Goal: Information Seeking & Learning: Check status

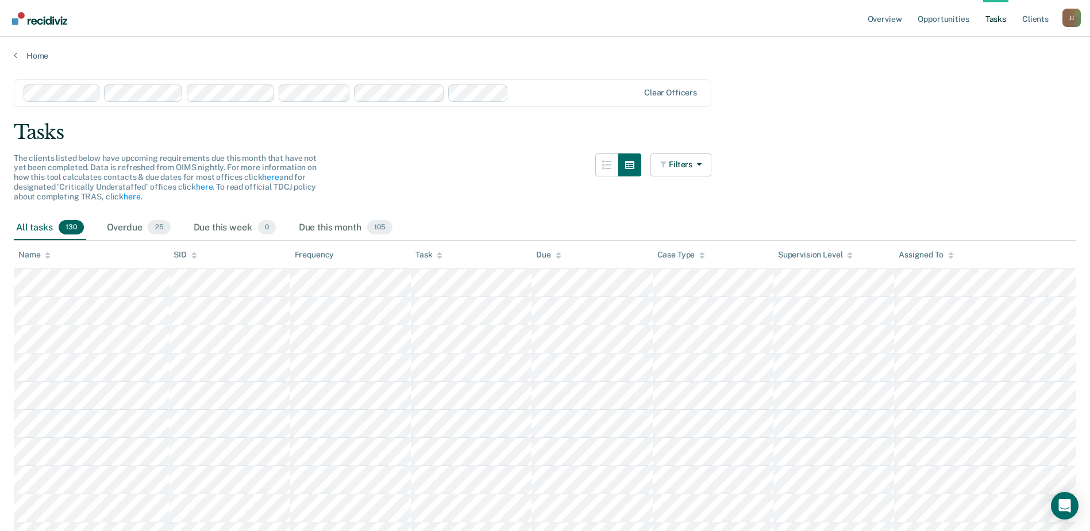
click at [271, 129] on div "Tasks" at bounding box center [545, 133] width 1062 height 24
click at [949, 16] on link "Opportunities" at bounding box center [943, 18] width 56 height 37
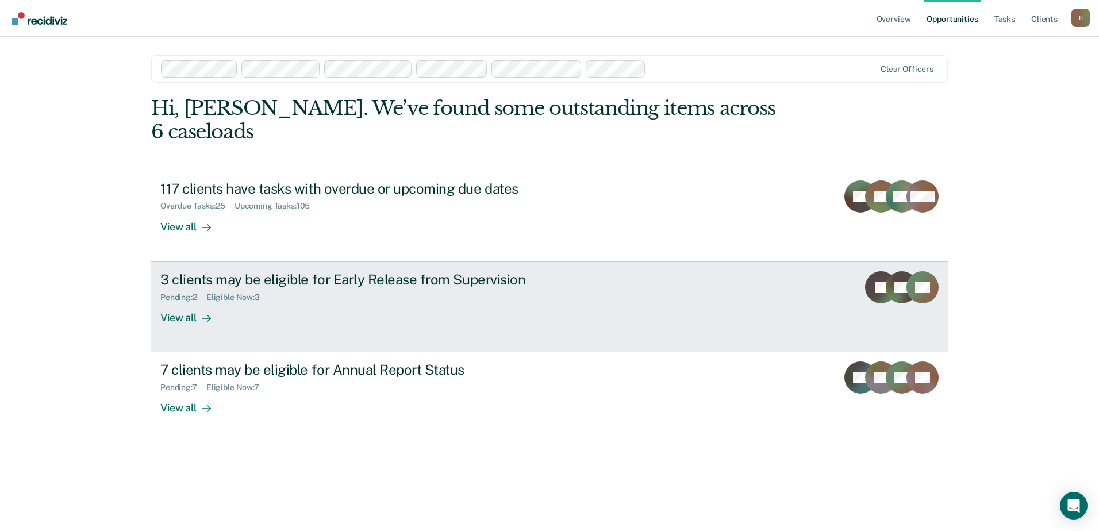
click at [181, 302] on div "View all" at bounding box center [192, 313] width 64 height 22
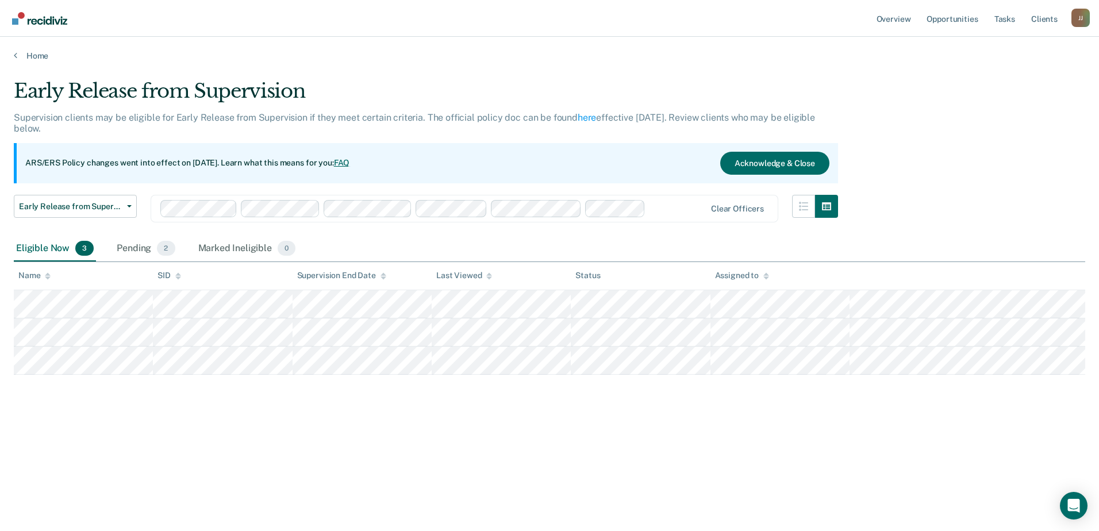
drag, startPoint x: 19, startPoint y: 268, endPoint x: 209, endPoint y: 284, distance: 190.2
click at [209, 284] on tr "Name SID Supervision End Date Last Viewed Status Assigned to" at bounding box center [549, 276] width 1071 height 28
drag, startPoint x: 15, startPoint y: 249, endPoint x: -2, endPoint y: 252, distance: 17.6
click at [0, 252] on html "Looks like you’re using Internet Explorer 11. For faster loading and a better e…" at bounding box center [549, 265] width 1099 height 531
click at [817, 365] on tbody at bounding box center [549, 332] width 1071 height 84
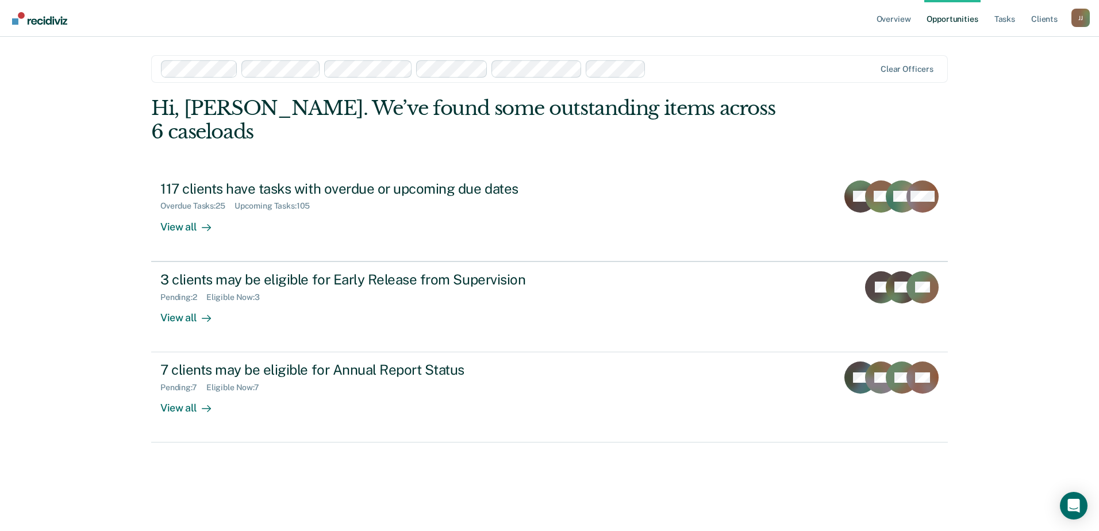
click at [405, 500] on main "Clear officers Hi, [PERSON_NAME]. We’ve found some outstanding items across 6 c…" at bounding box center [549, 270] width 824 height 467
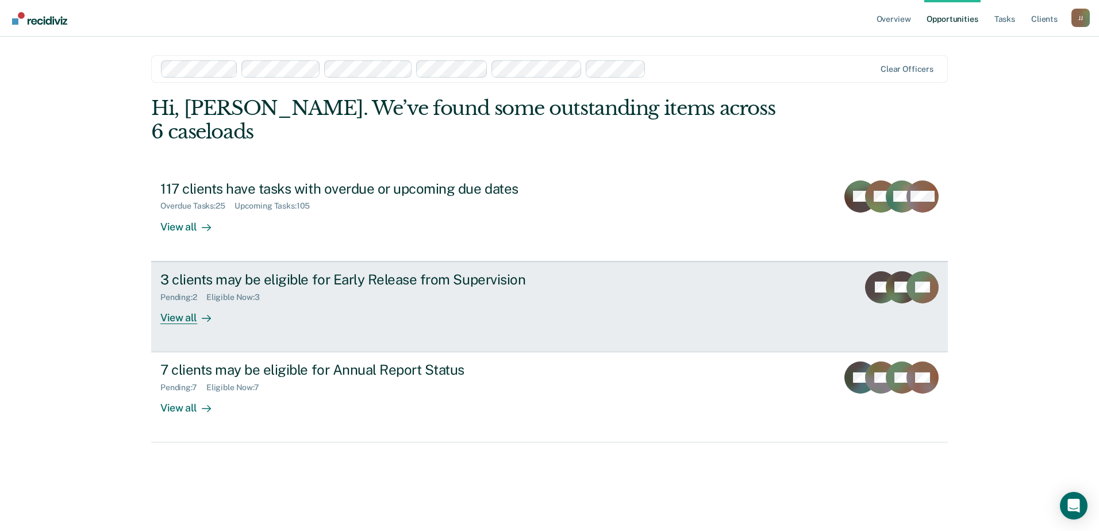
click at [184, 302] on div "View all" at bounding box center [192, 313] width 64 height 22
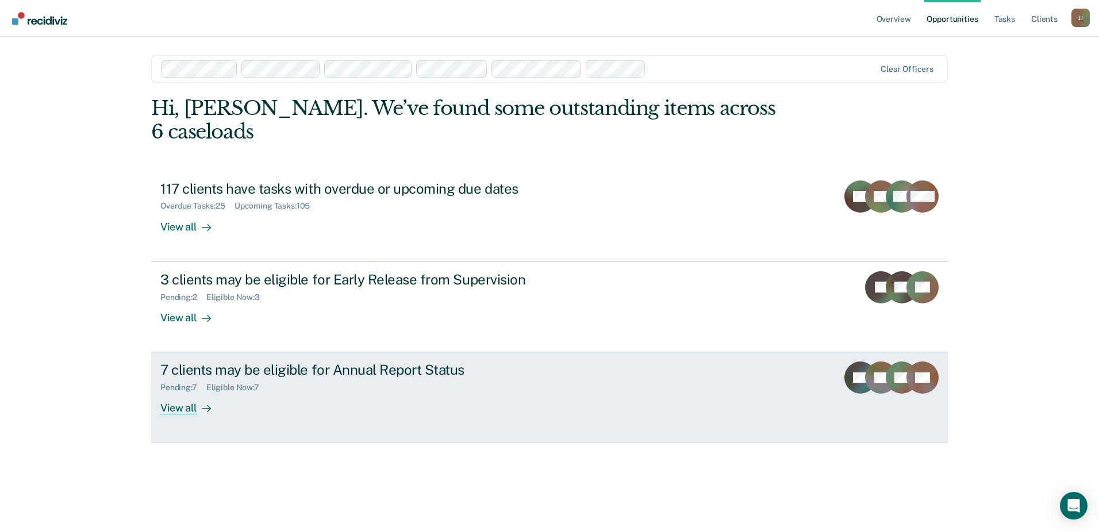
click at [177, 392] on div "View all" at bounding box center [192, 403] width 64 height 22
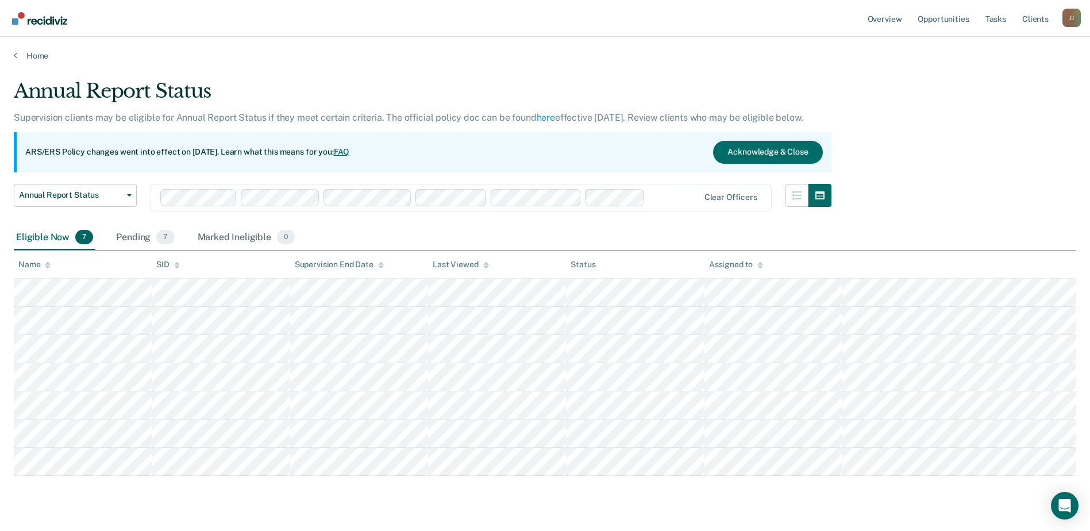
click at [765, 477] on div "Annual Report Status Supervision clients may be eligible for Annual Report Stat…" at bounding box center [545, 294] width 1062 height 430
click at [576, 512] on main "Annual Report Status Supervision clients may be eligible for Annual Report Stat…" at bounding box center [545, 308] width 1090 height 494
